Goal: Task Accomplishment & Management: Use online tool/utility

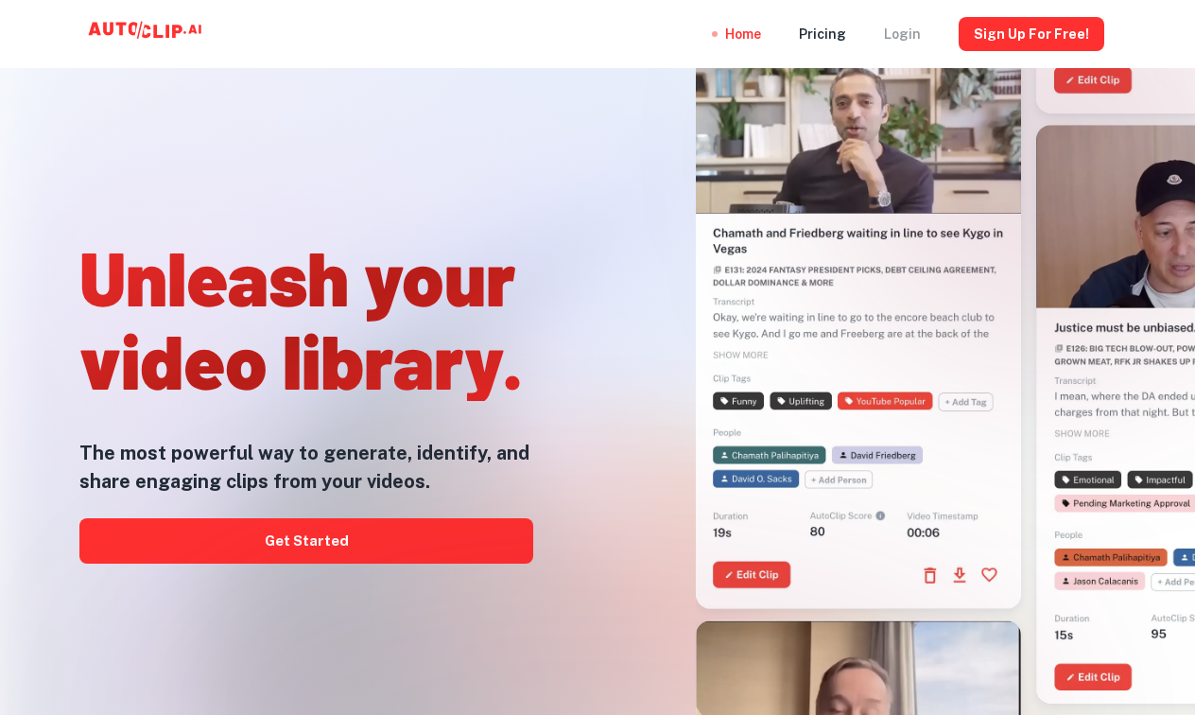
click at [914, 38] on div "Login" at bounding box center [902, 34] width 37 height 68
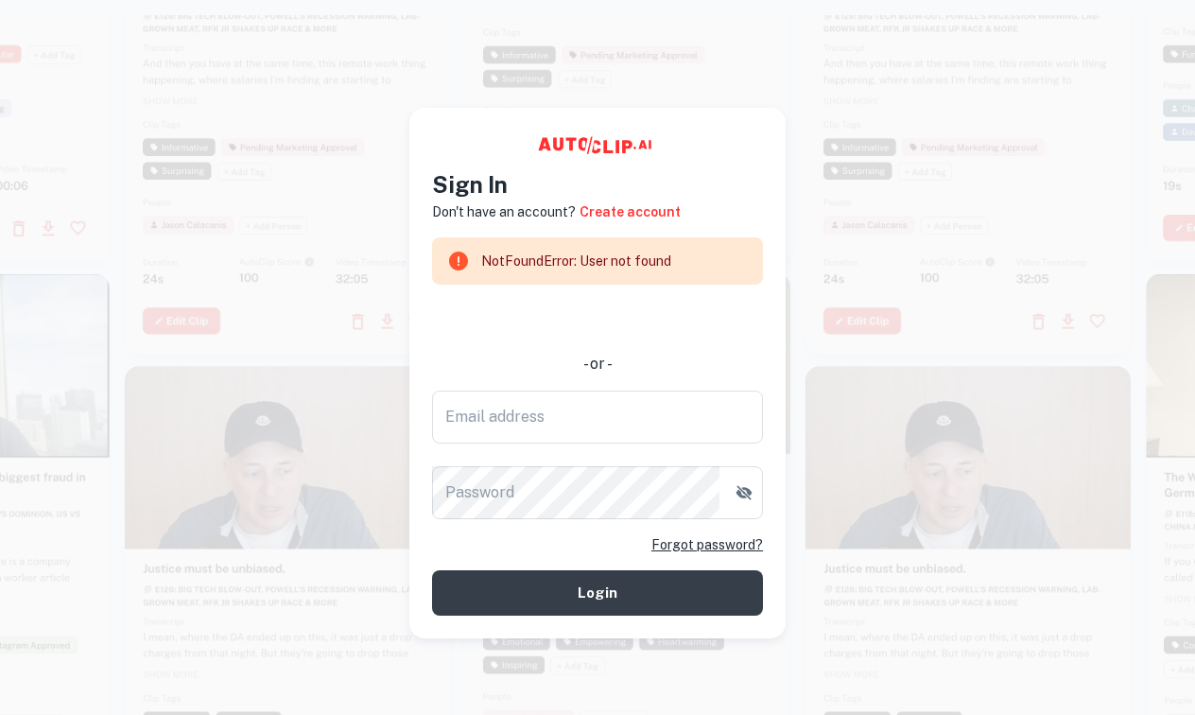
click at [705, 324] on div "使用 Google 账号登录。在新标签页中打开" at bounding box center [597, 319] width 331 height 42
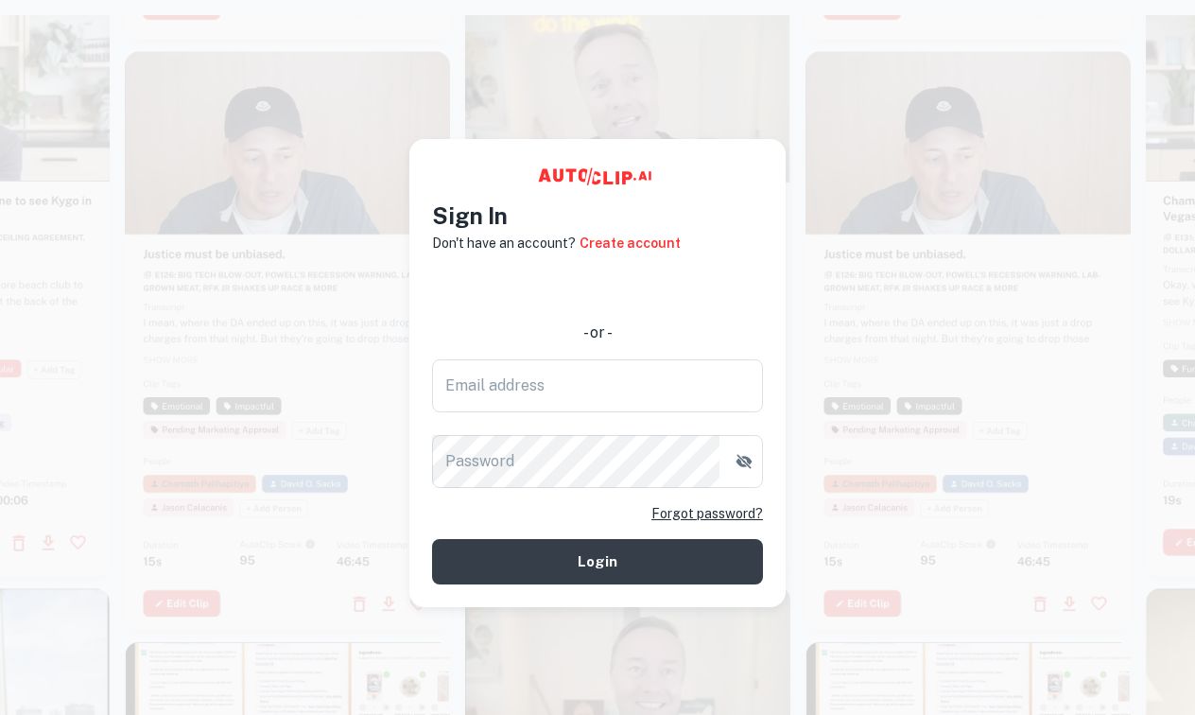
click at [631, 288] on div "使用 Google 账号登录。在新标签页中打开" at bounding box center [597, 288] width 331 height 42
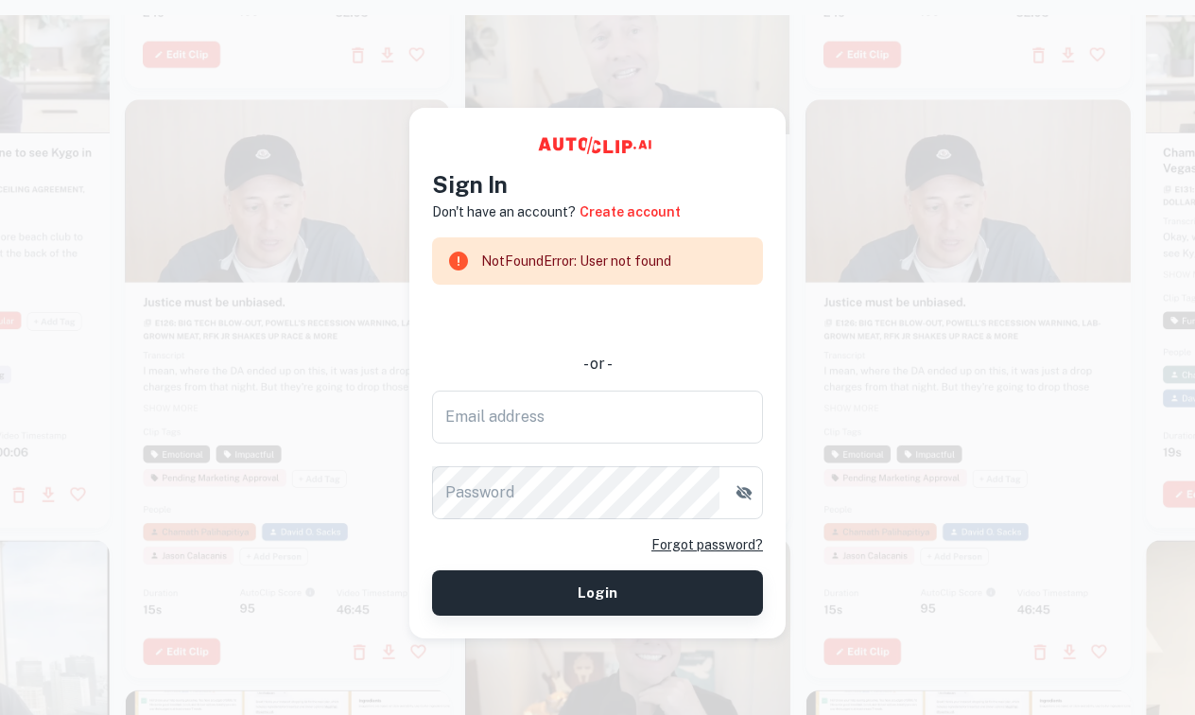
click at [675, 600] on button "Login" at bounding box center [597, 592] width 331 height 45
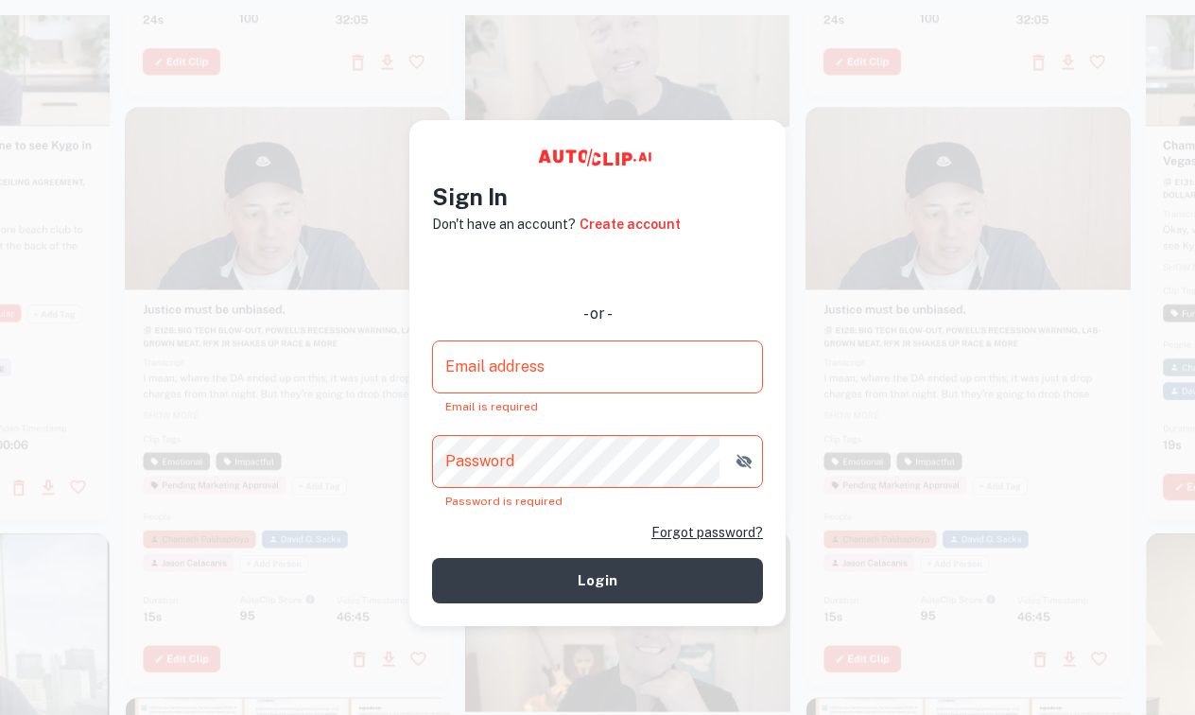
click at [865, 242] on video at bounding box center [968, 188] width 325 height 163
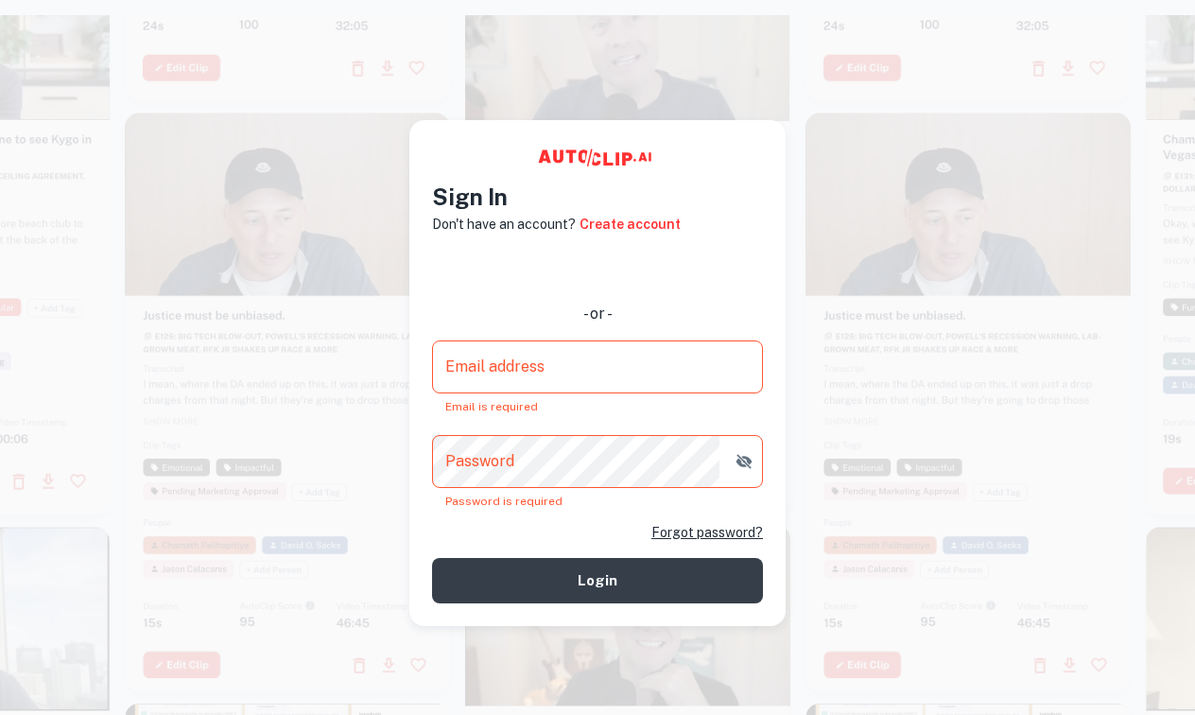
click at [618, 277] on div "使用 Google 账号登录。在新标签页中打开" at bounding box center [597, 269] width 331 height 42
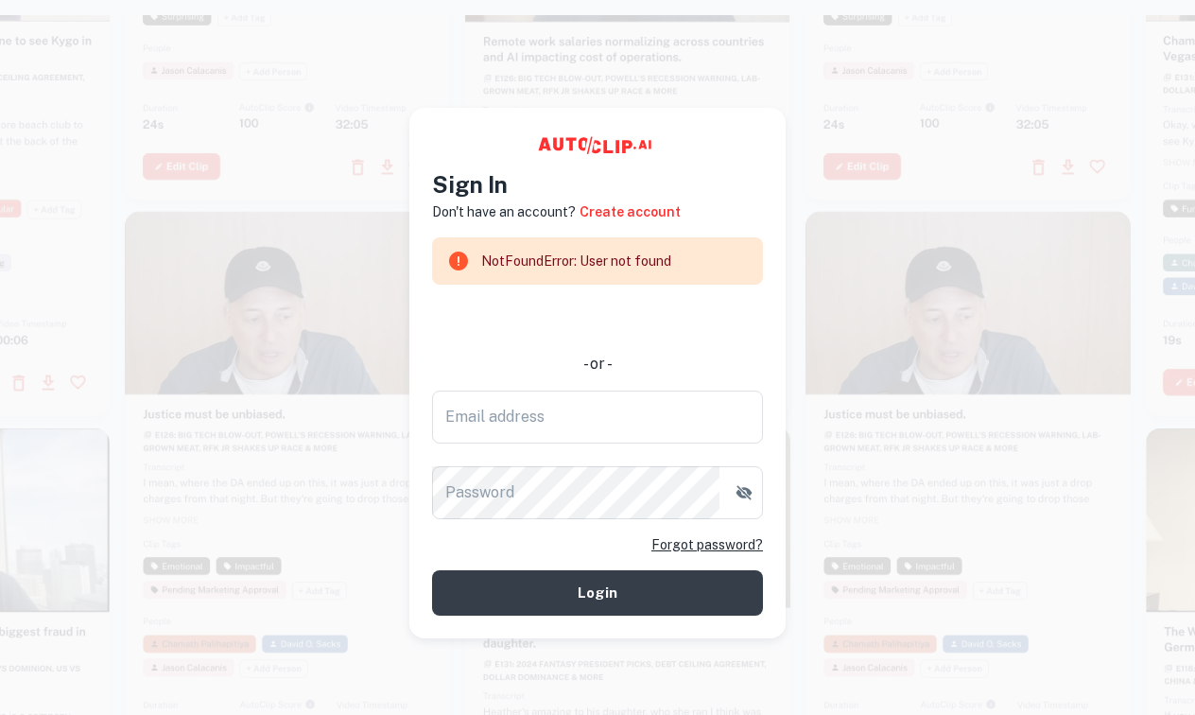
click at [634, 251] on div "NotFoundError: User not found" at bounding box center [576, 261] width 190 height 36
click at [636, 264] on div "NotFoundError: User not found" at bounding box center [576, 261] width 190 height 36
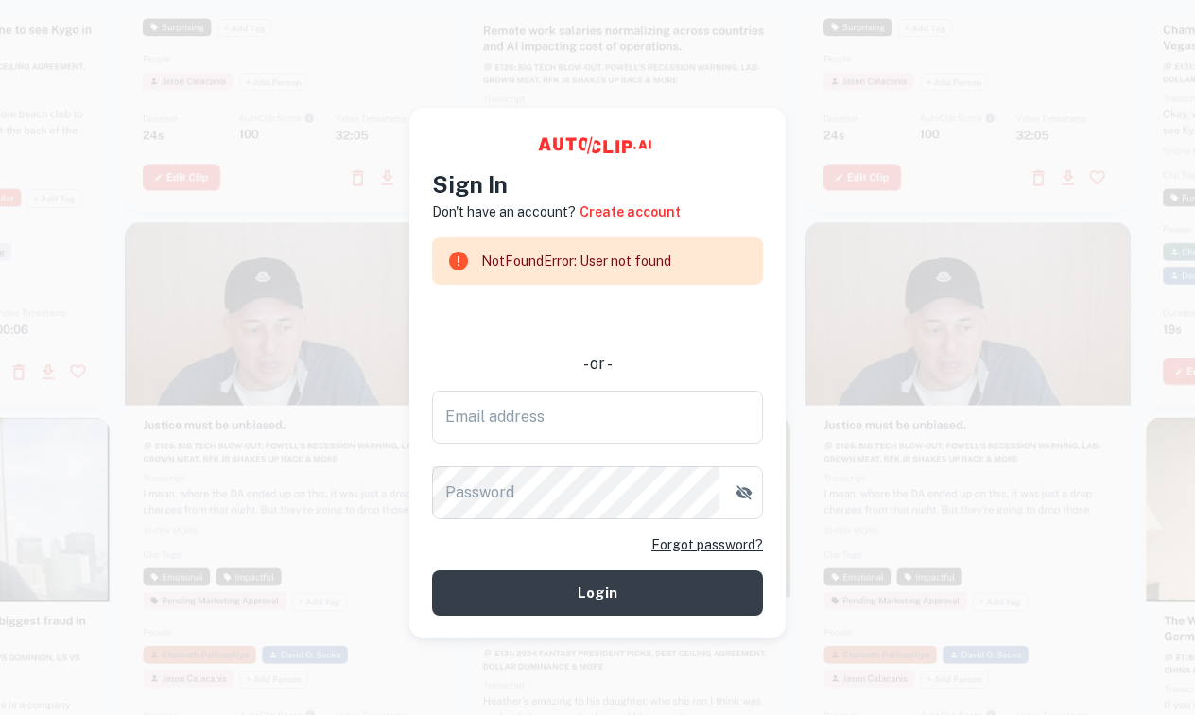
click at [908, 486] on div at bounding box center [968, 511] width 325 height 579
click at [752, 319] on div "使用 Google 账号登录。在新标签页中打开" at bounding box center [597, 319] width 331 height 42
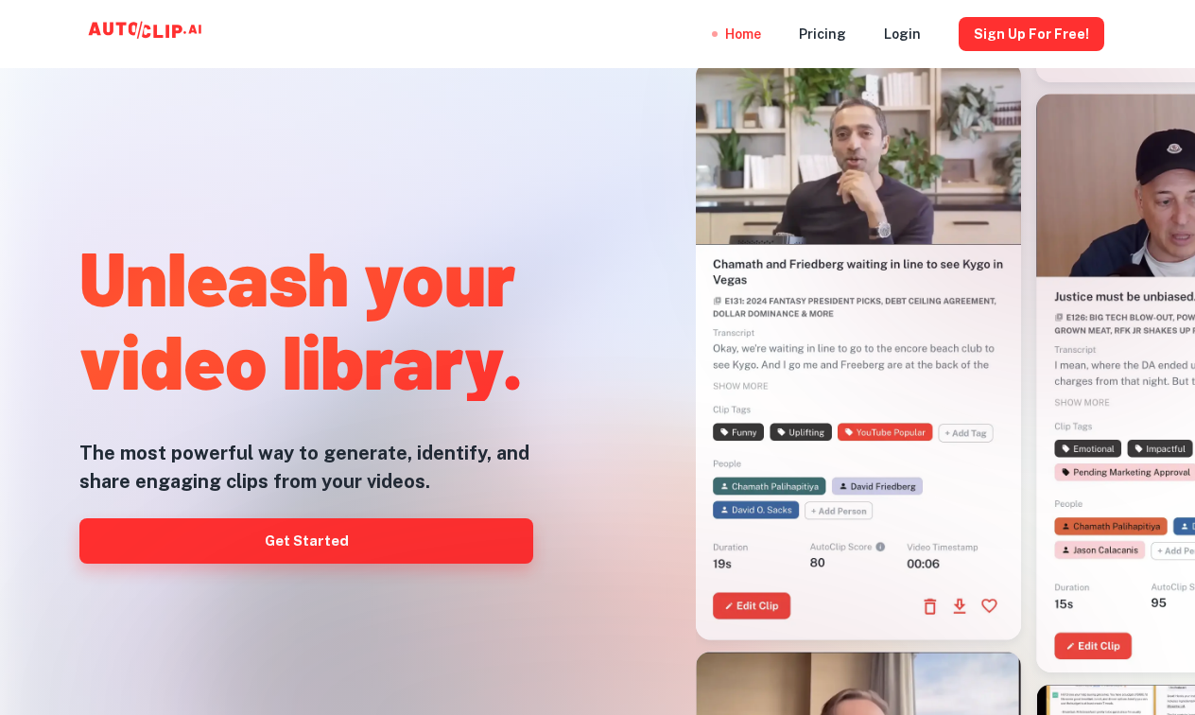
click at [359, 531] on link "Get Started" at bounding box center [306, 540] width 454 height 45
